Goal: Task Accomplishment & Management: Use online tool/utility

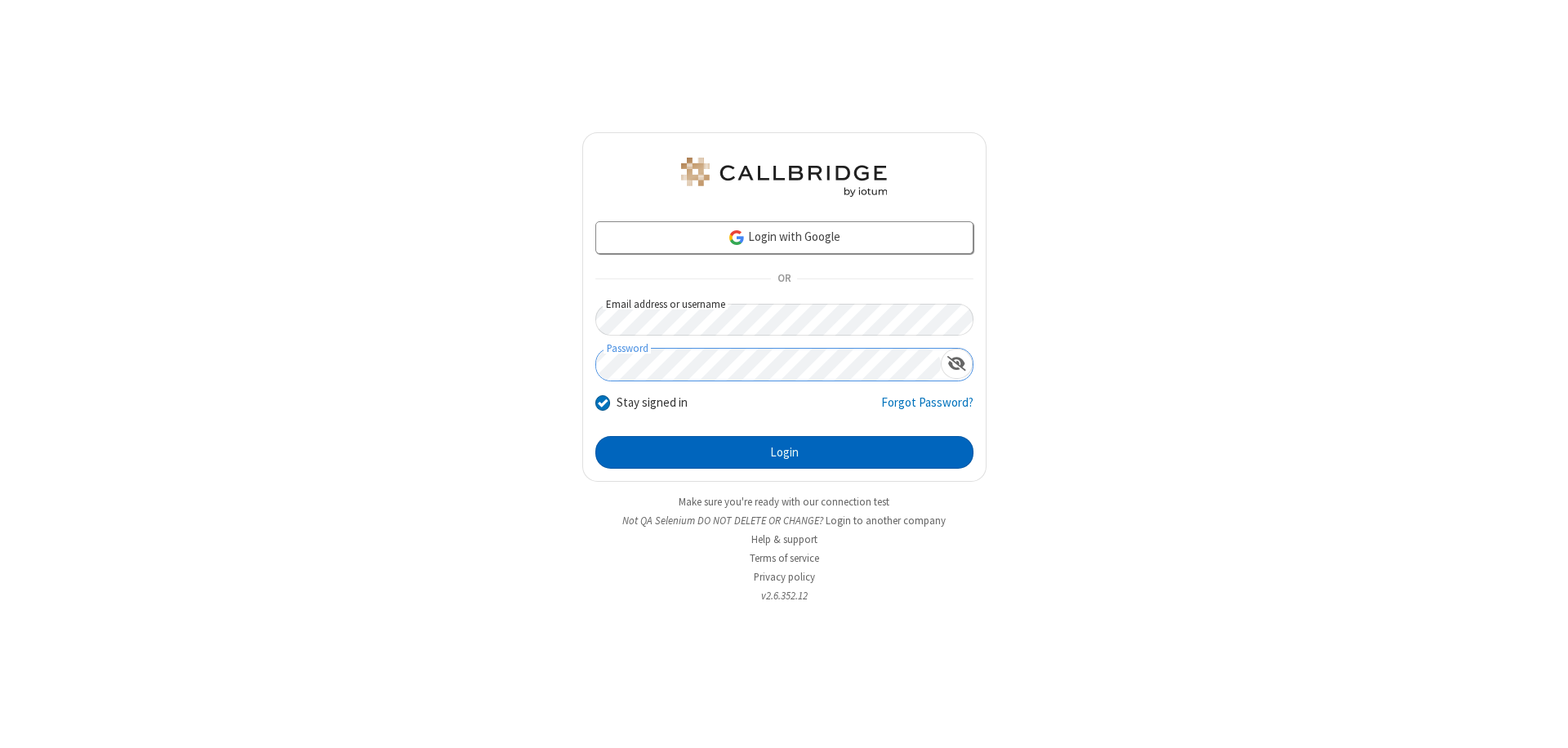
click at [784, 452] on button "Login" at bounding box center [784, 452] width 378 height 32
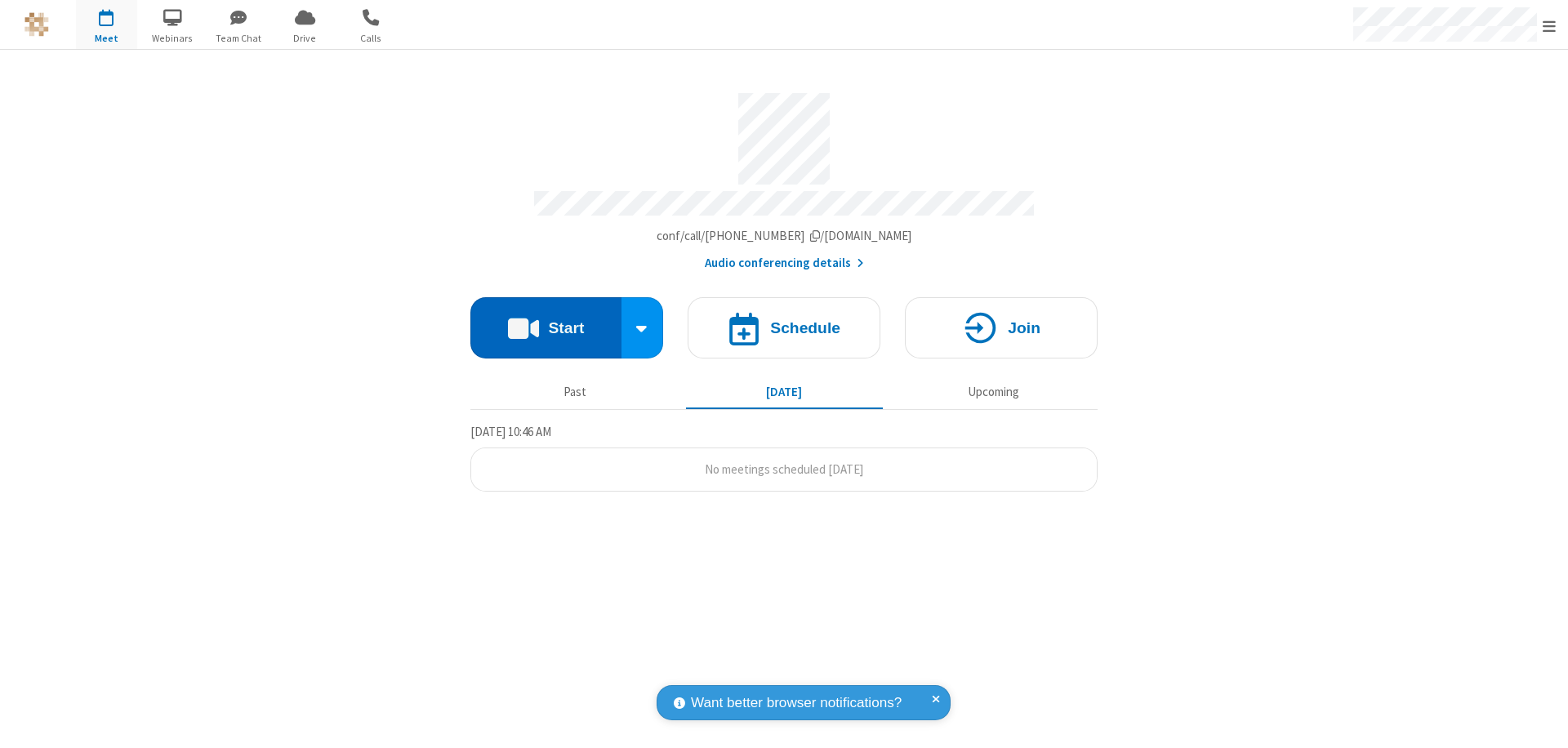
click at [546, 320] on button "Start" at bounding box center [546, 328] width 151 height 61
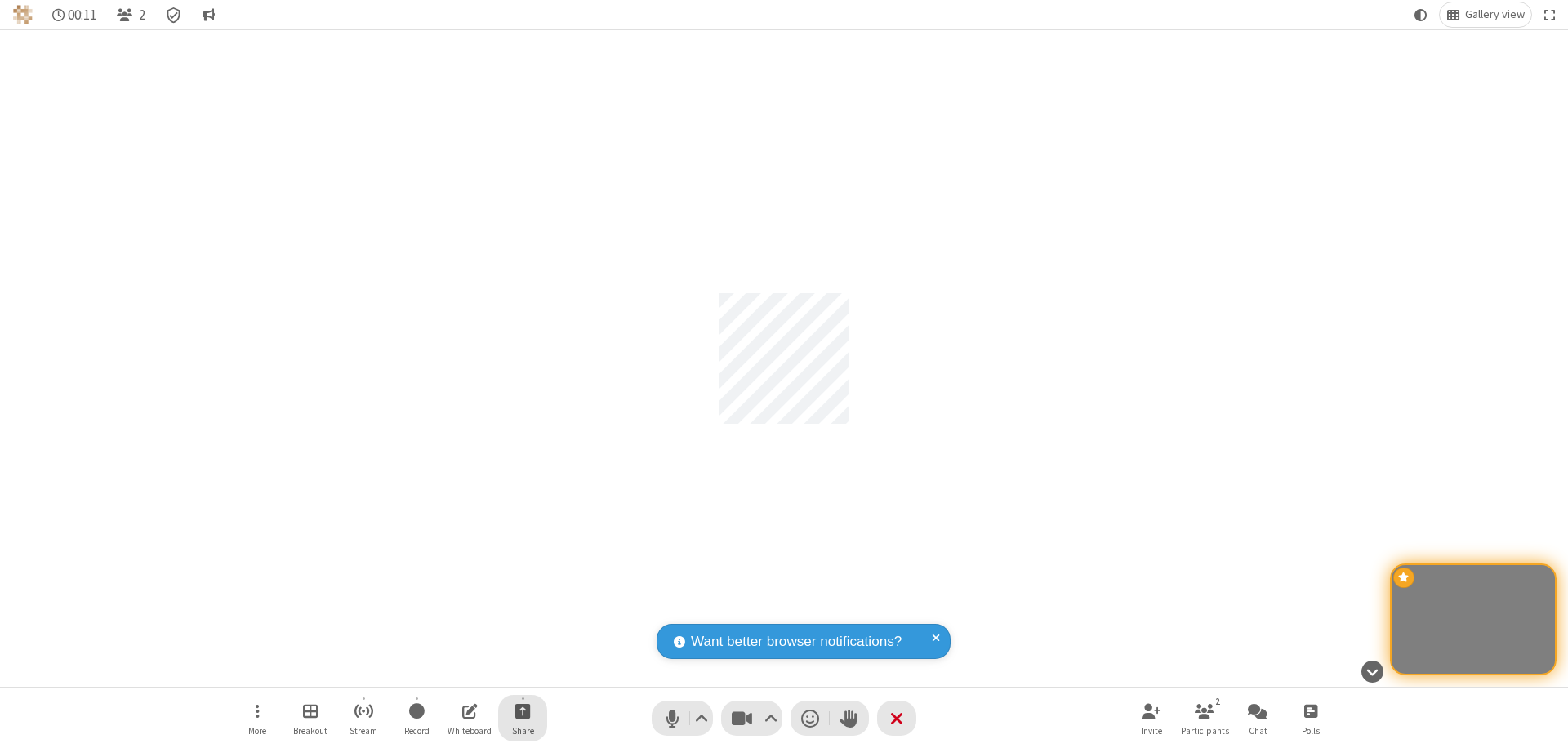
click at [523, 710] on span "Start sharing" at bounding box center [523, 710] width 16 height 20
click at [456, 671] on span "Share my screen" at bounding box center [456, 673] width 18 height 14
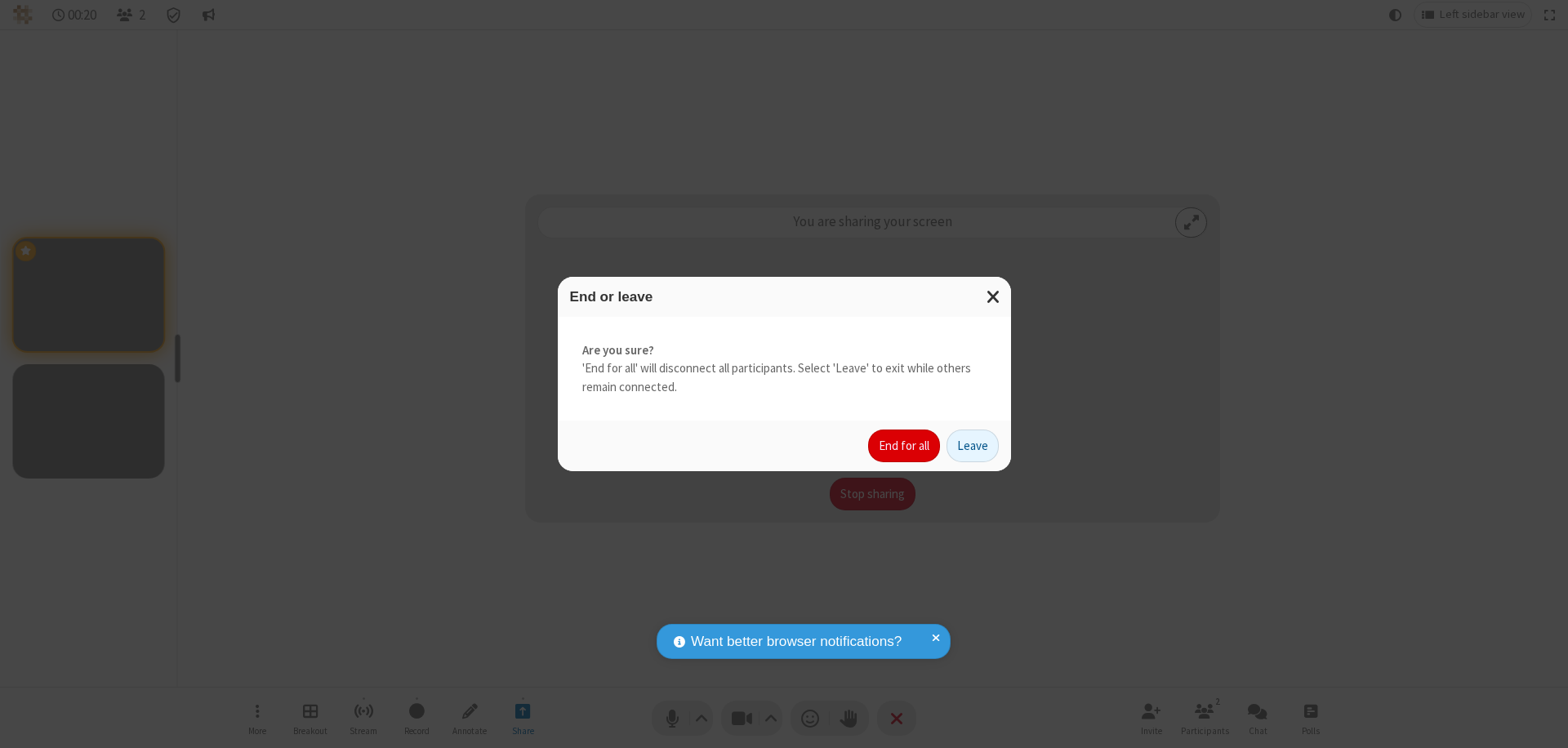
click at [905, 445] on button "End for all" at bounding box center [905, 445] width 72 height 32
